Goal: Download file/media

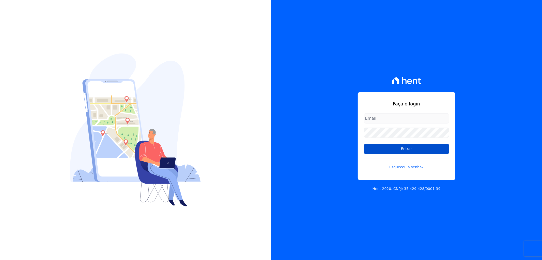
type input "[EMAIL_ADDRESS][DOMAIN_NAME]"
click at [415, 152] on input "Entrar" at bounding box center [406, 149] width 85 height 10
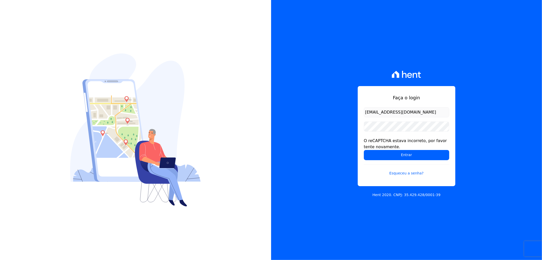
drag, startPoint x: 425, startPoint y: 248, endPoint x: 420, endPoint y: 240, distance: 10.2
click at [424, 247] on div "Faça o login recepcao@vilaurbe.com.br O reCAPTCHA estava incorreto, por favor t…" at bounding box center [406, 130] width 271 height 260
click at [392, 150] on input "Entrar" at bounding box center [406, 155] width 85 height 10
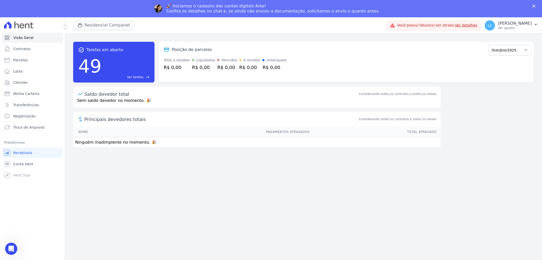
click at [106, 8] on div "🚀 Iniciamos o cadastro das contas digitais Arke! Confira os detalhes no chat e,…" at bounding box center [271, 8] width 542 height 13
click at [106, 26] on button "Residencial Campanet" at bounding box center [103, 25] width 61 height 10
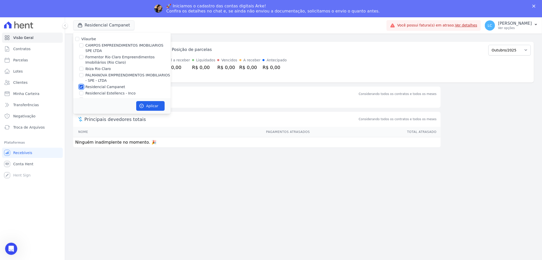
click at [82, 86] on input "Residencial Campanet" at bounding box center [81, 87] width 4 height 4
checkbox input "false"
click at [80, 45] on input "CAMPOS EMPREENDIMENTOS IMOBILIARIOS SPE LTDA" at bounding box center [81, 45] width 4 height 4
checkbox input "true"
click at [153, 107] on button "Aplicar" at bounding box center [150, 106] width 28 height 10
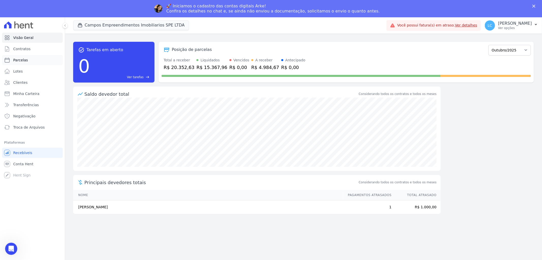
click at [18, 60] on span "Parcelas" at bounding box center [20, 59] width 15 height 5
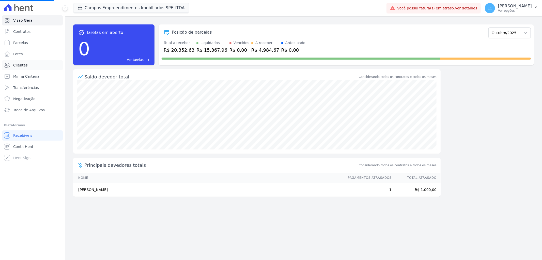
select select
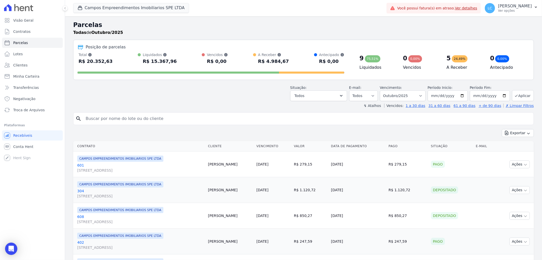
click at [154, 113] on div "search" at bounding box center [303, 118] width 461 height 13
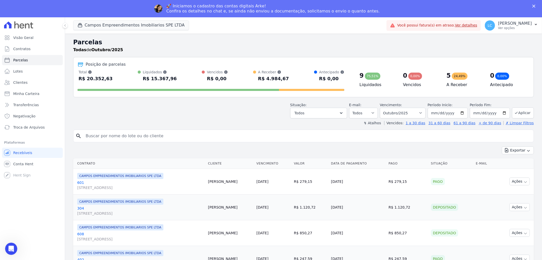
paste input "Juliana Maschio Pereira"
type input "Juliana Maschio Pereira"
select select
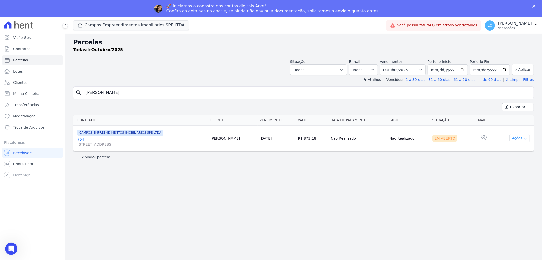
click at [519, 141] on button "Ações" at bounding box center [520, 138] width 20 height 8
click at [513, 149] on link "Ver boleto" at bounding box center [518, 149] width 49 height 9
click at [107, 23] on button "Campos Empreendimentos Imobiliarios SPE LTDA" at bounding box center [131, 25] width 116 height 10
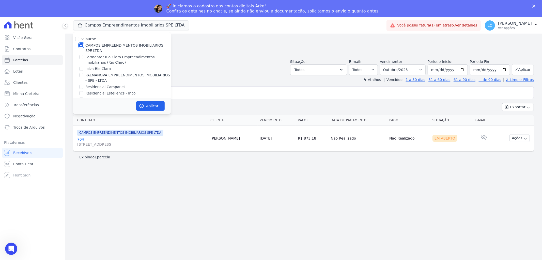
click at [80, 45] on input "CAMPOS EMPREENDIMENTOS IMOBILIARIOS SPE LTDA" at bounding box center [81, 45] width 4 height 4
checkbox input "false"
click at [82, 75] on input "PALMANOVA EMPREENDIMENTOS IMOBILIARIOS - SPE - LTDA" at bounding box center [81, 75] width 4 height 4
checkbox input "true"
click at [157, 103] on button "Aplicar" at bounding box center [150, 106] width 28 height 10
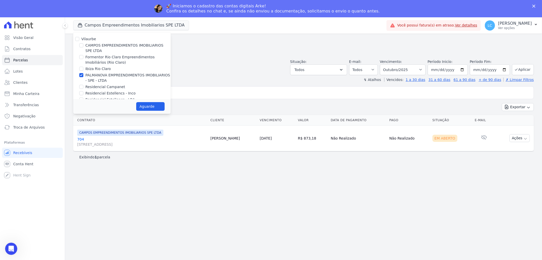
select select
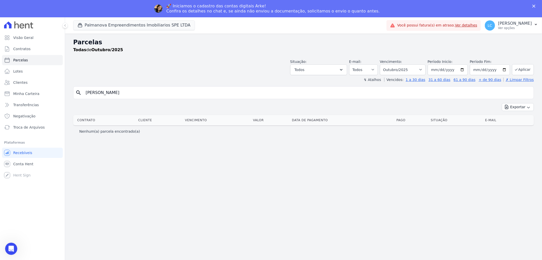
drag, startPoint x: 144, startPoint y: 76, endPoint x: 85, endPoint y: 75, distance: 58.3
click at [85, 75] on header "Parcelas Todas de Outubro/2025 Situação: Agendado Em Aberto Pago Processando Ca…" at bounding box center [303, 60] width 461 height 45
drag, startPoint x: 142, startPoint y: 92, endPoint x: -11, endPoint y: 88, distance: 153.4
click at [0, 88] on html "Visão Geral Contratos Parcelas Lotes Clientes Minha Carteira Transferências Neg…" at bounding box center [271, 138] width 542 height 277
paste input "Kaio Vinicius Santos Silv"
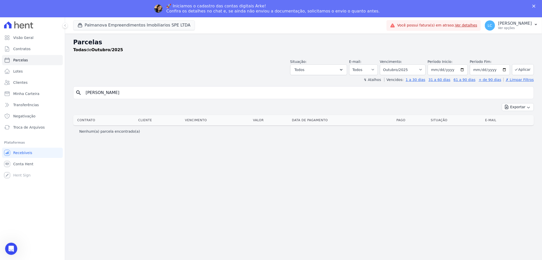
type input "Kaio Vinicius Santos Silva"
select select
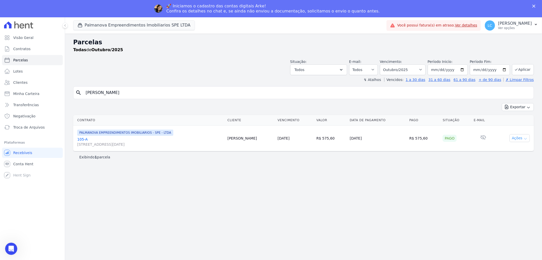
click at [517, 140] on button "Ações" at bounding box center [520, 138] width 20 height 8
click at [516, 140] on button "Ações" at bounding box center [520, 138] width 20 height 8
click at [87, 25] on button "Palmanova Empreendimentos Imobiliarios SPE LTDA" at bounding box center [134, 25] width 122 height 10
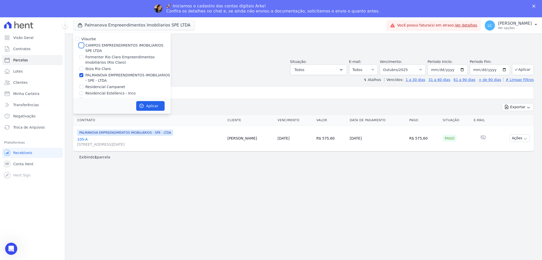
click at [81, 45] on input "CAMPOS EMPREENDIMENTOS IMOBILIARIOS SPE LTDA" at bounding box center [81, 45] width 4 height 4
checkbox input "true"
click at [80, 76] on input "PALMANOVA EMPREENDIMENTOS IMOBILIARIOS - SPE - LTDA" at bounding box center [81, 75] width 4 height 4
checkbox input "false"
click at [149, 106] on button "Aplicar" at bounding box center [150, 106] width 28 height 10
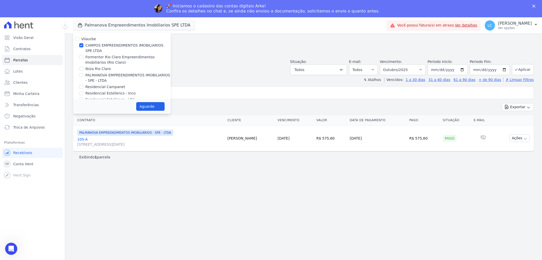
select select
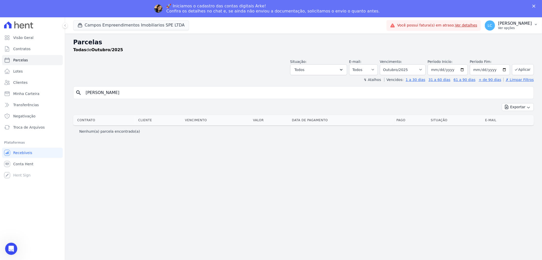
click at [485, 26] on span "LC" at bounding box center [490, 25] width 10 height 10
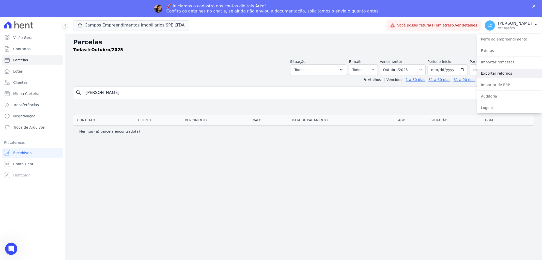
click at [502, 73] on link "Exportar retornos" at bounding box center [509, 73] width 65 height 9
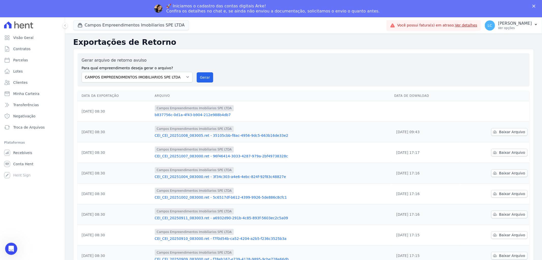
click at [496, 113] on td at bounding box center [495, 111] width 70 height 21
click at [501, 116] on td at bounding box center [495, 111] width 70 height 21
click at [176, 114] on link "b837756c-0d1a-4f43-b904-212e988b4db7" at bounding box center [273, 114] width 236 height 5
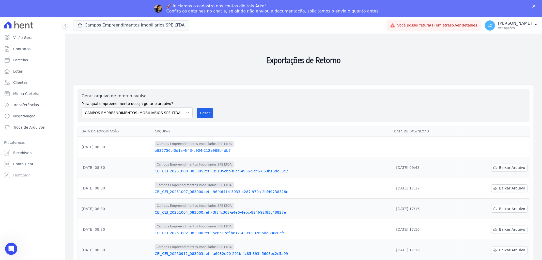
drag, startPoint x: 487, startPoint y: 146, endPoint x: 496, endPoint y: 145, distance: 9.5
click at [490, 146] on td at bounding box center [495, 146] width 70 height 21
click at [511, 147] on td at bounding box center [495, 146] width 70 height 21
click at [504, 147] on td at bounding box center [495, 146] width 70 height 21
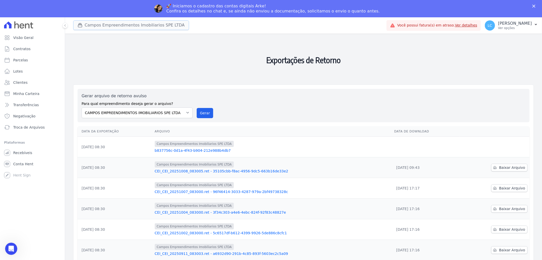
drag, startPoint x: 95, startPoint y: 24, endPoint x: 92, endPoint y: 26, distance: 4.4
click at [92, 26] on button "Campos Empreendimentos Imobiliarios SPE LTDA" at bounding box center [131, 25] width 116 height 10
click at [83, 26] on div "button" at bounding box center [81, 25] width 7 height 5
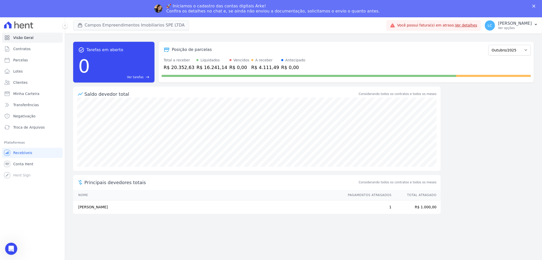
click at [97, 8] on div "🚀 Iniciamos o cadastro das contas digitais Arke! Confira os detalhes no chat e,…" at bounding box center [271, 8] width 542 height 13
click at [93, 23] on button "Campos Empreendimentos Imobiliarios SPE LTDA" at bounding box center [131, 25] width 116 height 10
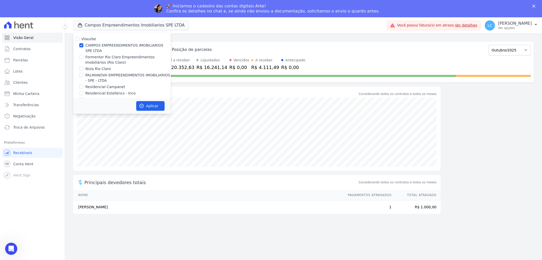
click at [457, 37] on div "task_alt Tarefas em aberto 0 Ver tarefas east Posição de parcelas Abril/2025 Ma…" at bounding box center [303, 155] width 477 height 243
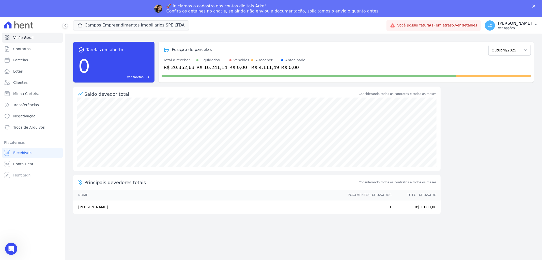
click at [488, 24] on span "LC" at bounding box center [490, 26] width 5 height 4
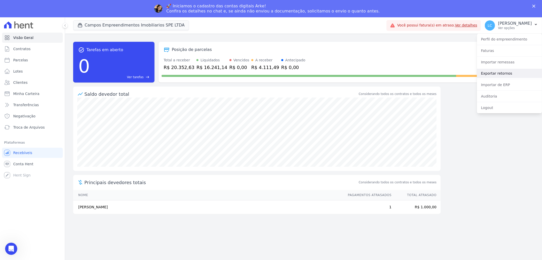
click at [502, 71] on link "Exportar retornos" at bounding box center [509, 73] width 65 height 9
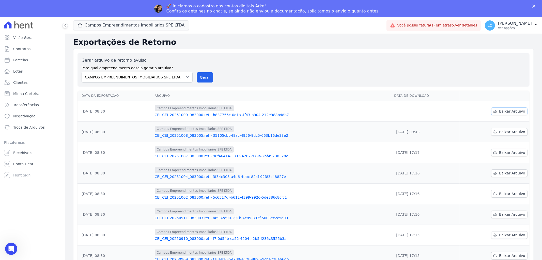
click at [513, 111] on span "Baixar Arquivo" at bounding box center [512, 111] width 26 height 5
click at [369, 107] on div "Campos Empreendimentos Imobiliarios SPE LTDA" at bounding box center [273, 108] width 236 height 6
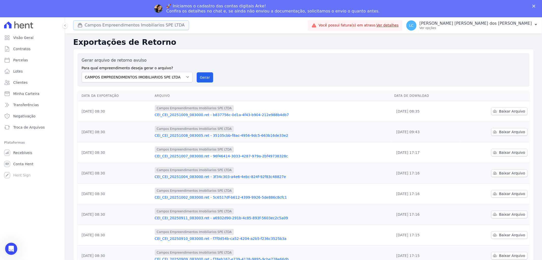
click at [118, 28] on button "Campos Empreendimentos Imobiliarios SPE LTDA" at bounding box center [131, 25] width 116 height 10
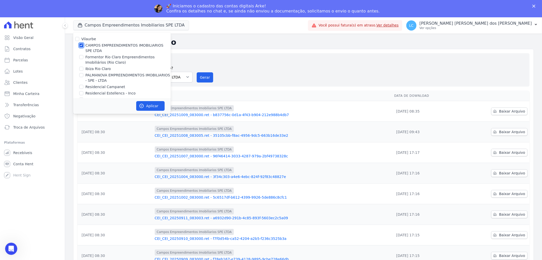
click at [82, 44] on input "CAMPOS EMPREENDIMENTOS IMOBILIARIOS SPE LTDA" at bounding box center [81, 45] width 4 height 4
checkbox input "false"
drag, startPoint x: 81, startPoint y: 56, endPoint x: 119, endPoint y: 75, distance: 42.8
click at [81, 56] on input "Formentor Rio Claro Empreendimentos Imobiliários (Rio Claro)" at bounding box center [81, 57] width 4 height 4
checkbox input "true"
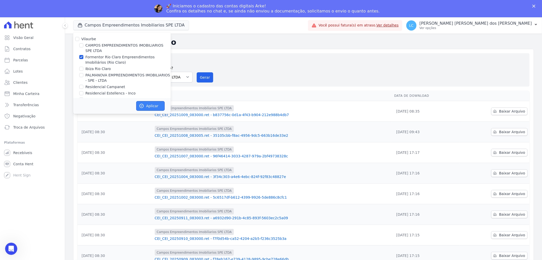
click at [150, 106] on button "Aplicar" at bounding box center [150, 106] width 28 height 10
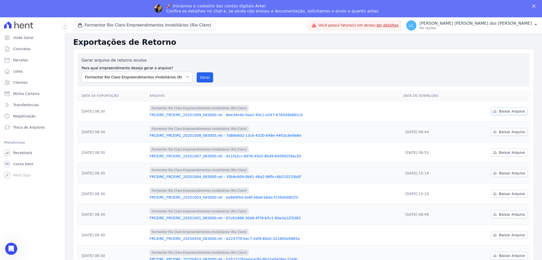
click at [504, 112] on span "Baixar Arquivo" at bounding box center [512, 111] width 26 height 5
click at [118, 24] on button "Formentor Rio Claro Empreendimentos Imobiliários (Rio Claro)" at bounding box center [144, 25] width 143 height 10
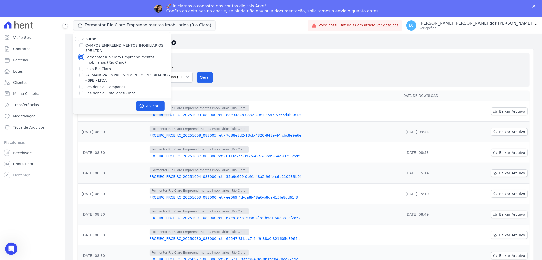
click at [80, 56] on input "Formentor Rio Claro Empreendimentos Imobiliários (Rio Claro)" at bounding box center [81, 57] width 4 height 4
checkbox input "false"
click at [80, 69] on input "Ibiza Rio Claro" at bounding box center [81, 69] width 4 height 4
checkbox input "true"
click at [145, 107] on button "Aplicar" at bounding box center [150, 106] width 28 height 10
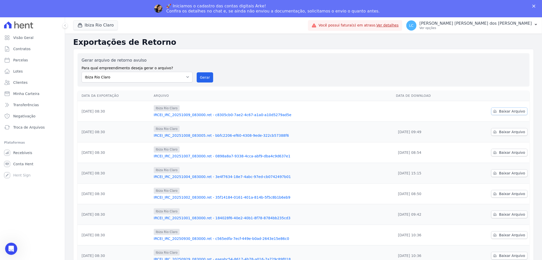
click at [496, 111] on link "Baixar Arquivo" at bounding box center [510, 111] width 36 height 8
click at [87, 22] on button "Ibiza Rio Claro" at bounding box center [95, 25] width 45 height 10
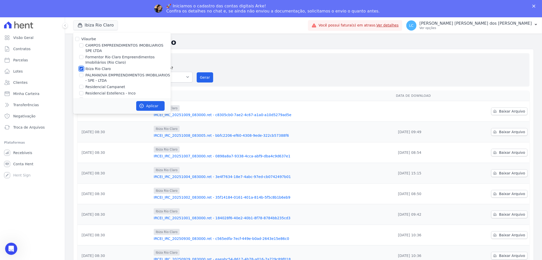
click at [82, 68] on input "Ibiza Rio Claro" at bounding box center [81, 69] width 4 height 4
checkbox input "false"
click at [80, 77] on div at bounding box center [81, 74] width 4 height 5
click at [81, 75] on input "PALMANOVA EMPREENDIMENTOS IMOBILIARIOS - SPE - LTDA" at bounding box center [81, 75] width 4 height 4
checkbox input "true"
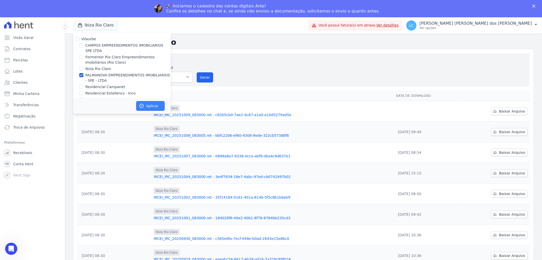
click at [148, 105] on button "Aplicar" at bounding box center [150, 106] width 28 height 10
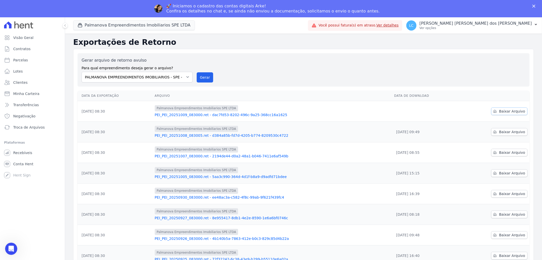
click at [509, 111] on span "Baixar Arquivo" at bounding box center [512, 111] width 26 height 5
click at [116, 22] on button "Palmanova Empreendimentos Imobiliarios SPE LTDA" at bounding box center [134, 25] width 122 height 10
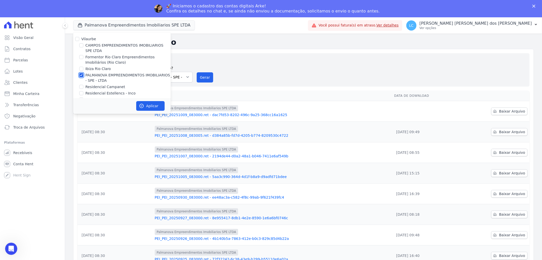
click at [81, 75] on input "PALMANOVA EMPREENDIMENTOS IMOBILIARIOS - SPE - LTDA" at bounding box center [81, 75] width 4 height 4
checkbox input "false"
click at [81, 87] on input "Residencial Campanet" at bounding box center [81, 87] width 4 height 4
checkbox input "true"
click at [152, 103] on button "Aplicar" at bounding box center [150, 106] width 28 height 10
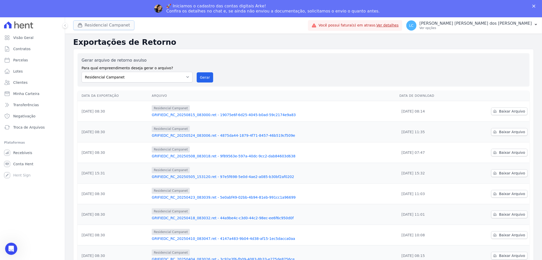
click at [103, 26] on button "Residencial Campanet" at bounding box center [103, 25] width 61 height 10
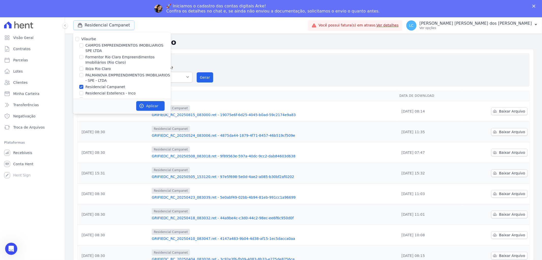
scroll to position [8, 0]
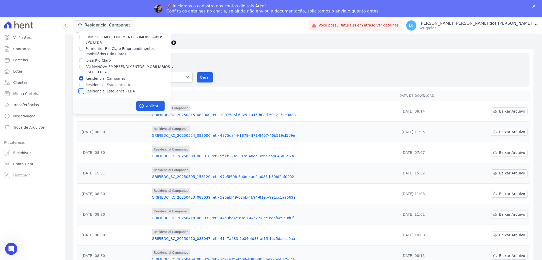
click at [81, 89] on input "Residencial Estellencs - LBA" at bounding box center [81, 91] width 4 height 4
checkbox input "true"
click at [81, 76] on input "Residencial Campanet" at bounding box center [81, 78] width 4 height 4
checkbox input "false"
click at [141, 102] on button "Aplicar" at bounding box center [150, 106] width 28 height 10
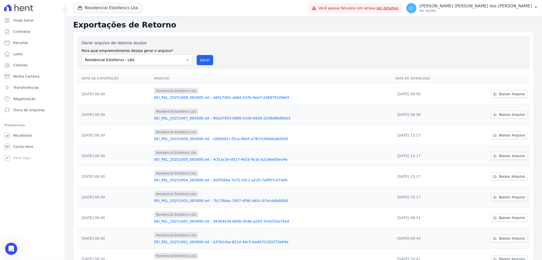
scroll to position [0, 0]
